Goal: Transaction & Acquisition: Purchase product/service

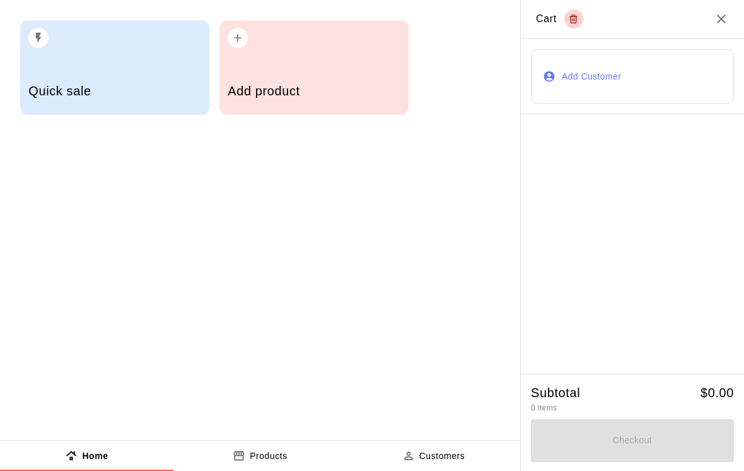
scroll to position [20, 0]
click at [127, 83] on div "Quick sale" at bounding box center [114, 92] width 172 height 45
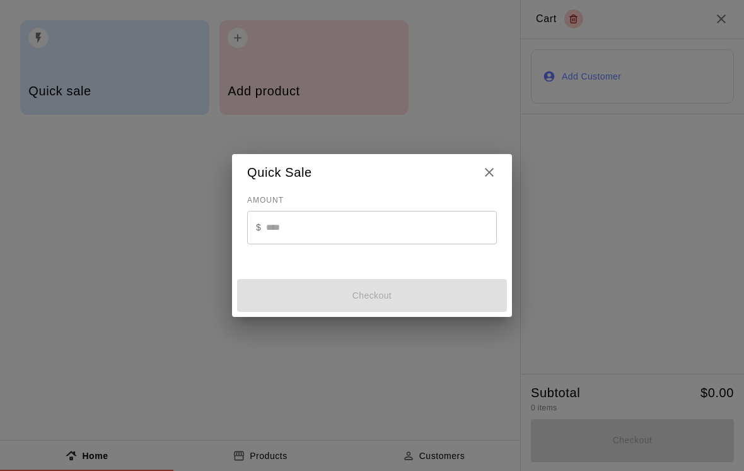
click at [490, 168] on icon "Close" at bounding box center [489, 172] width 15 height 15
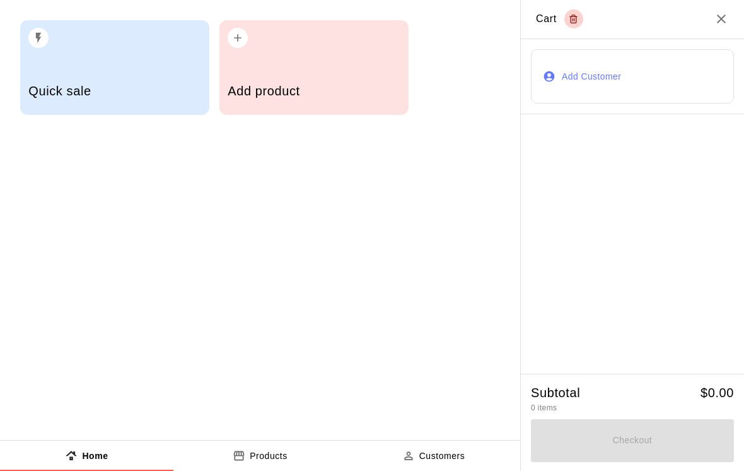
click at [325, 69] on div "Add product" at bounding box center [313, 67] width 189 height 95
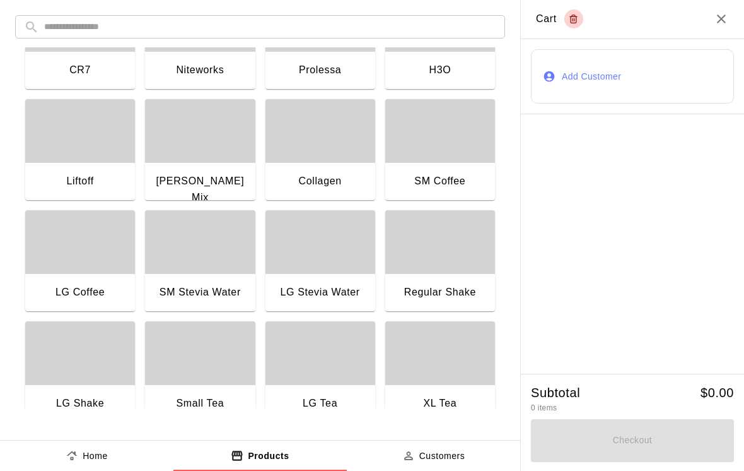
scroll to position [959, 0]
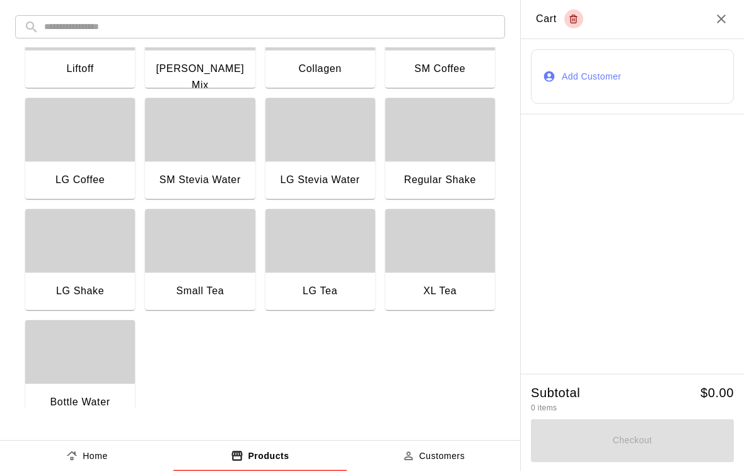
click at [216, 172] on div "SM Stevia Water" at bounding box center [200, 180] width 90 height 16
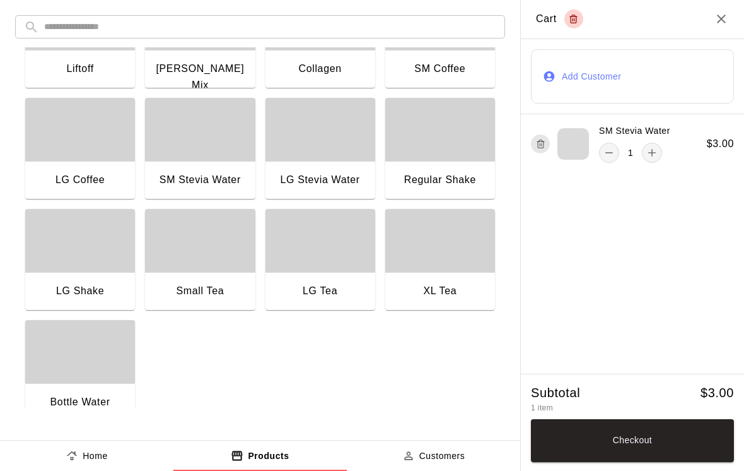
click at [636, 151] on div "1" at bounding box center [630, 153] width 63 height 20
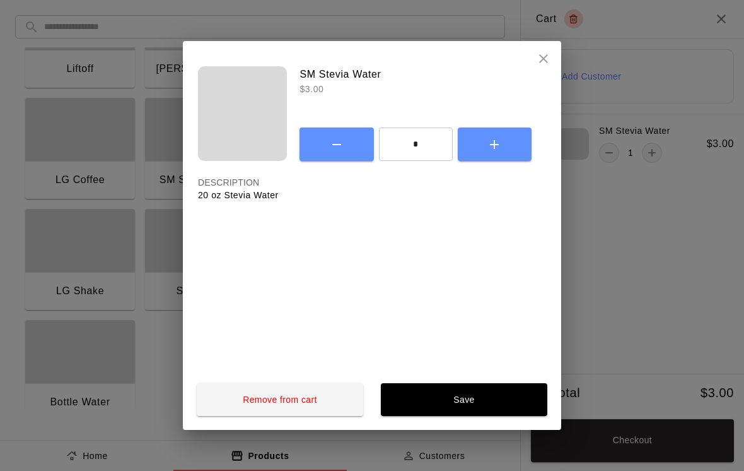
click at [433, 141] on input "*" at bounding box center [416, 143] width 74 height 33
type input "**"
click at [494, 409] on button "Save" at bounding box center [464, 399] width 167 height 33
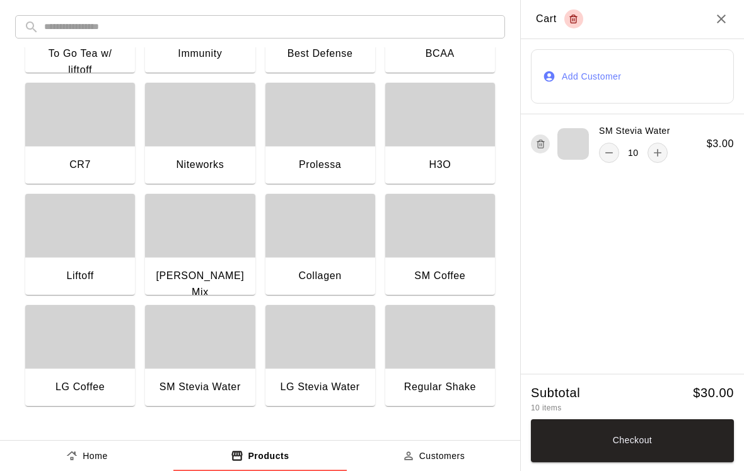
scroll to position [750, 0]
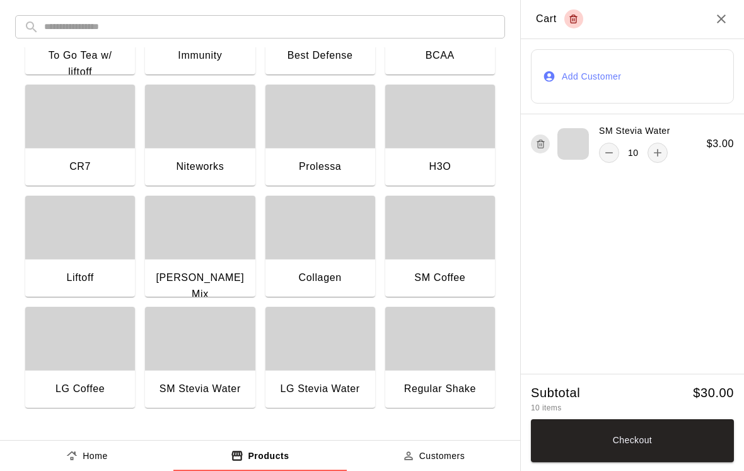
click at [83, 245] on div "button" at bounding box center [80, 227] width 110 height 63
click at [632, 211] on p "1" at bounding box center [630, 211] width 5 height 13
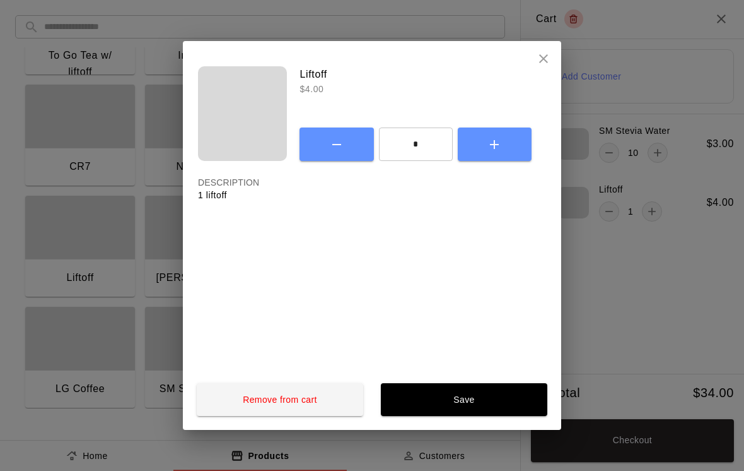
click at [424, 140] on input "*" at bounding box center [416, 143] width 74 height 33
type input "*"
click at [495, 402] on button "Save" at bounding box center [464, 399] width 167 height 33
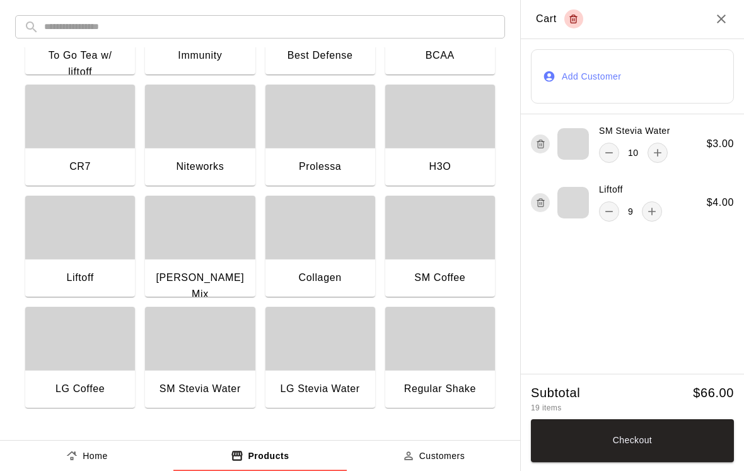
click at [664, 442] on button "Checkout" at bounding box center [632, 440] width 203 height 43
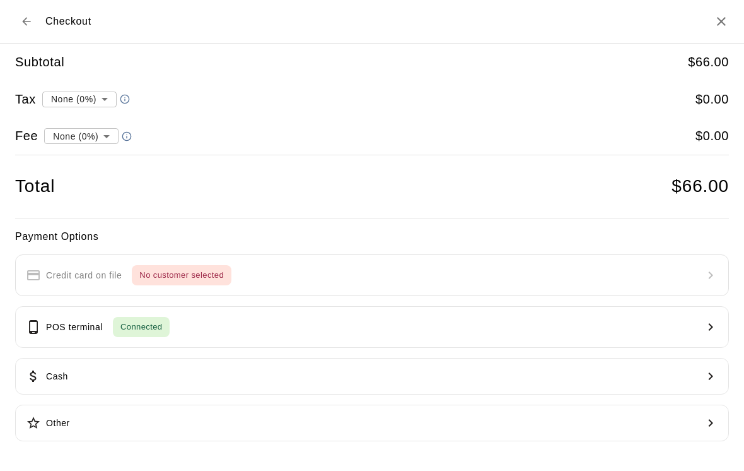
click at [349, 328] on button "POS terminal Connected" at bounding box center [372, 327] width 714 height 42
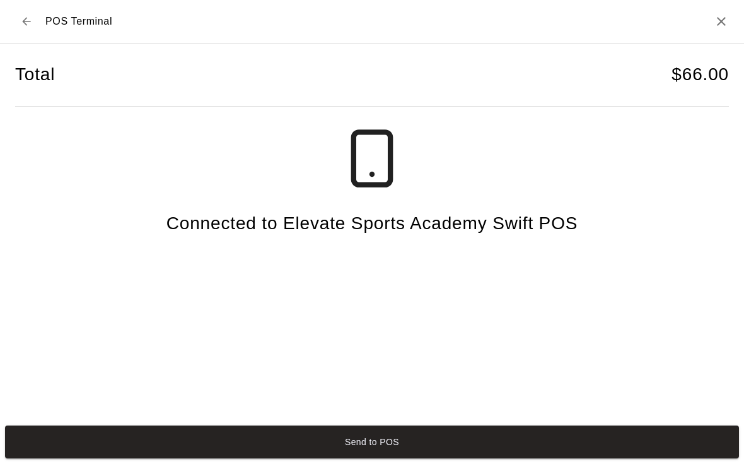
click at [506, 453] on button "Send to POS" at bounding box center [372, 441] width 734 height 33
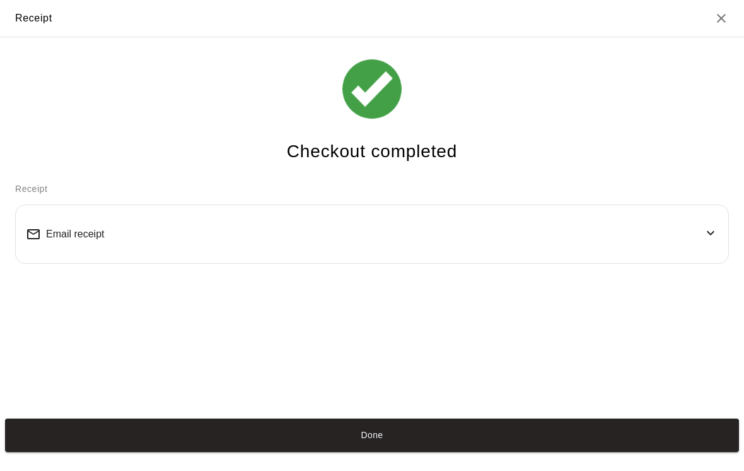
click at [529, 442] on button "Done" at bounding box center [372, 434] width 734 height 33
